Goal: Book appointment/travel/reservation

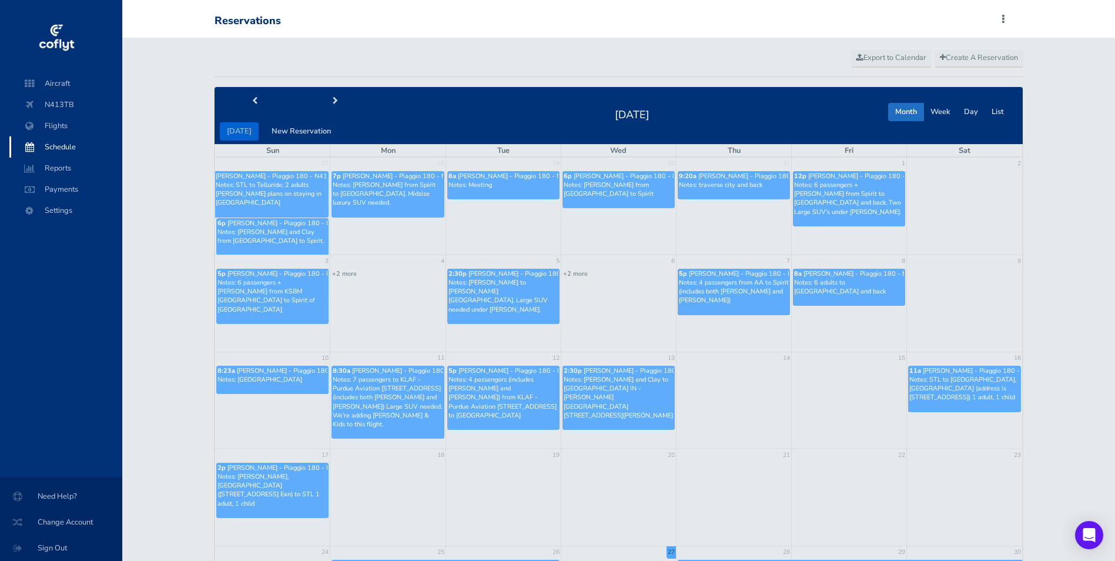
click at [56, 142] on span "Schedule" at bounding box center [65, 146] width 89 height 21
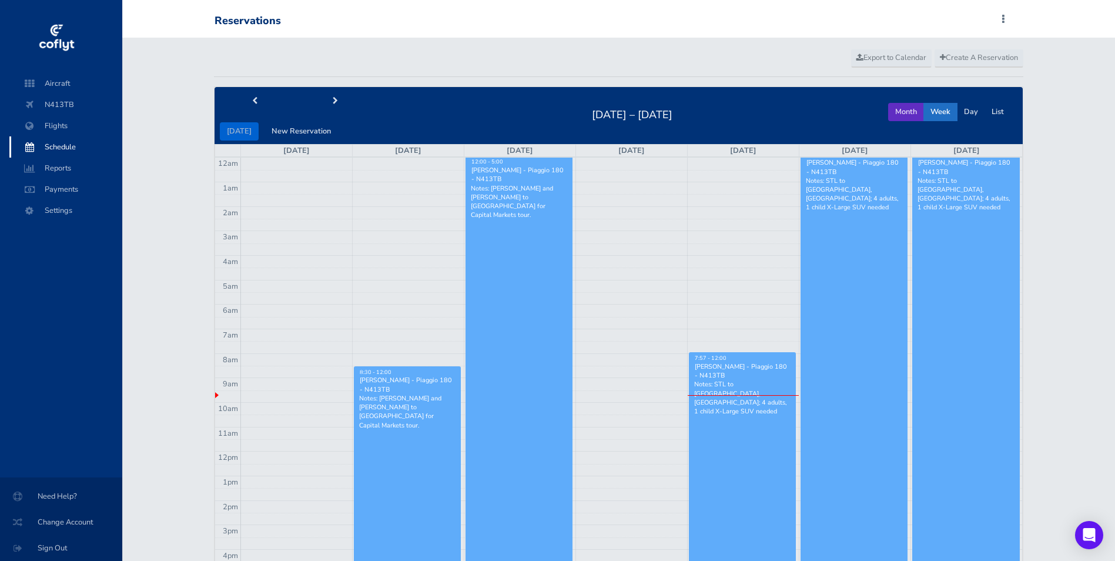
drag, startPoint x: 899, startPoint y: 111, endPoint x: 502, endPoint y: 110, distance: 396.1
click at [898, 111] on button "Month" at bounding box center [906, 112] width 36 height 18
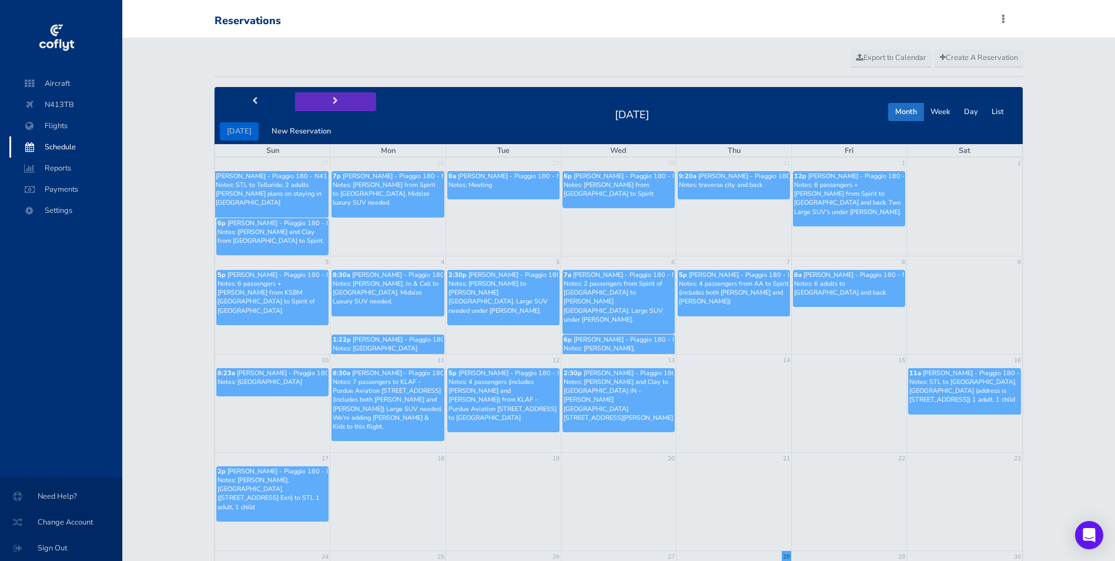
click at [333, 102] on span "next" at bounding box center [335, 102] width 5 height 8
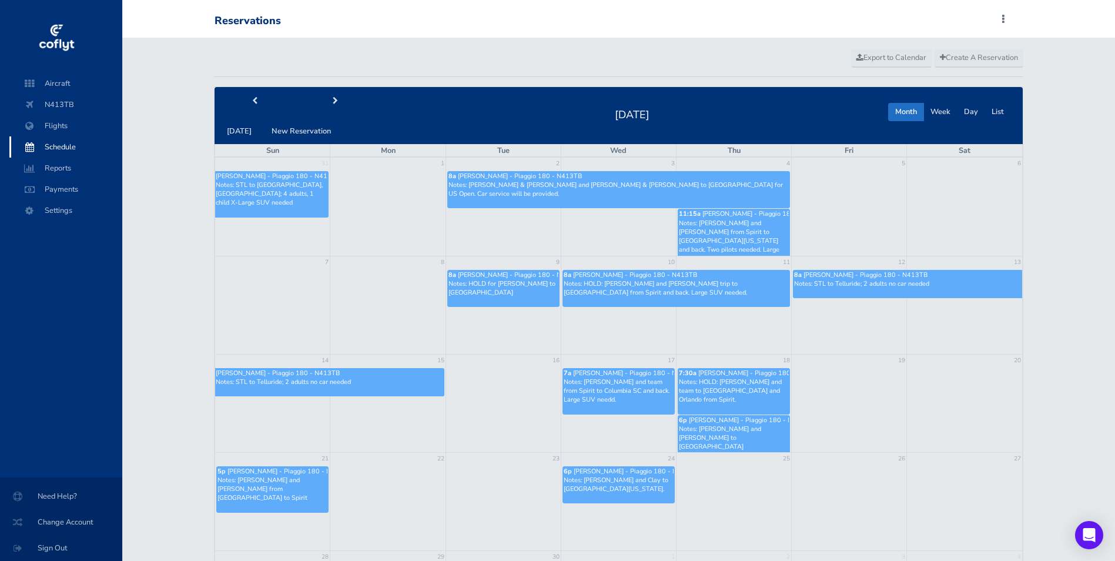
click at [275, 384] on p "Notes: STL to Telluride; 2 adults no car needed" at bounding box center [329, 381] width 227 height 9
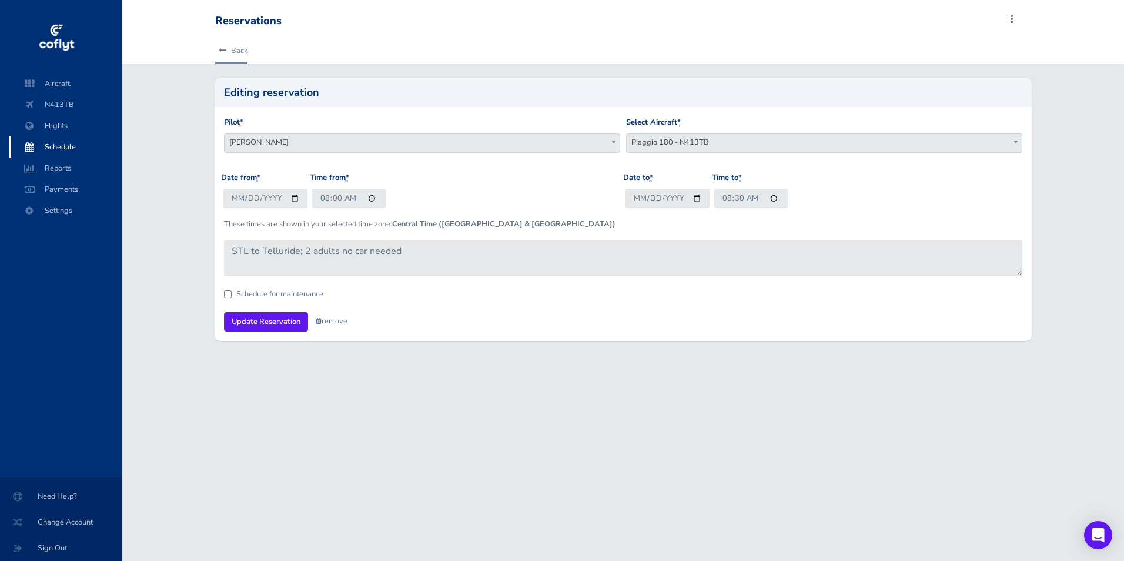
click at [242, 53] on link "Back" at bounding box center [231, 51] width 32 height 26
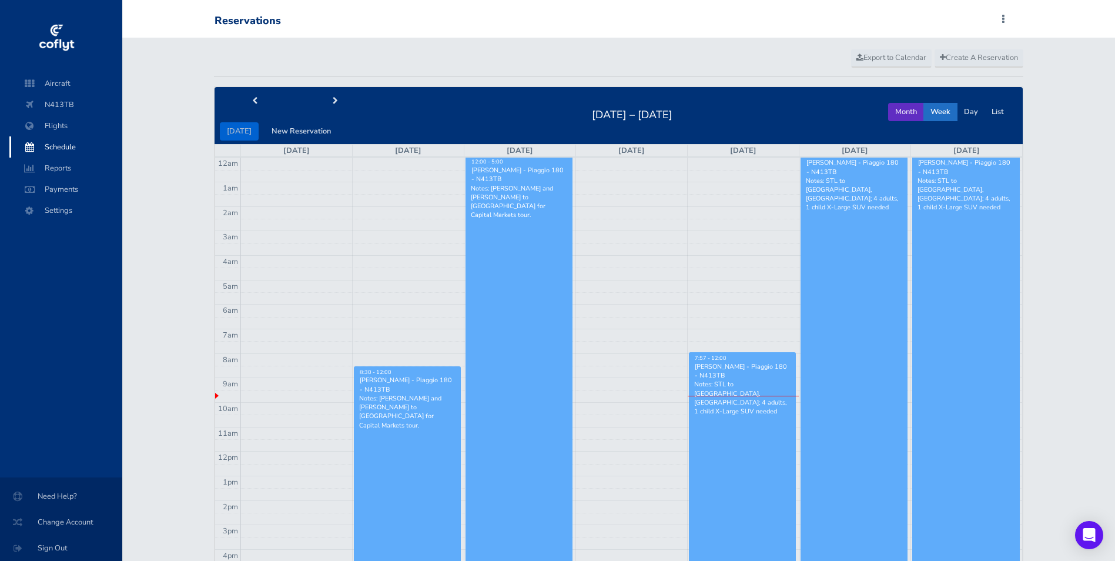
click at [894, 109] on button "Month" at bounding box center [906, 112] width 36 height 18
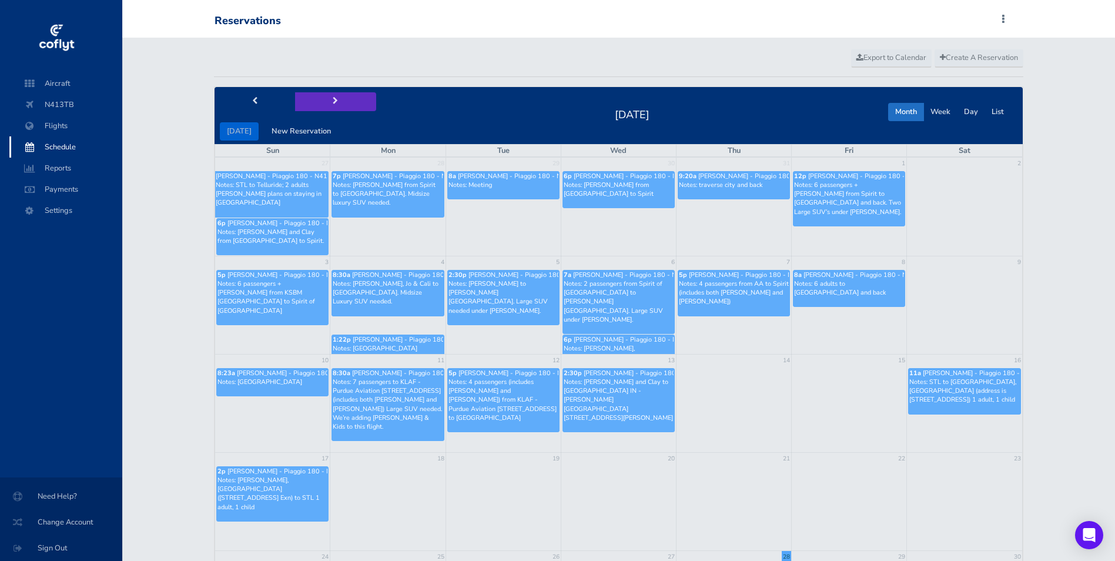
click at [328, 95] on button "next" at bounding box center [335, 101] width 81 height 18
